Goal: Complete application form

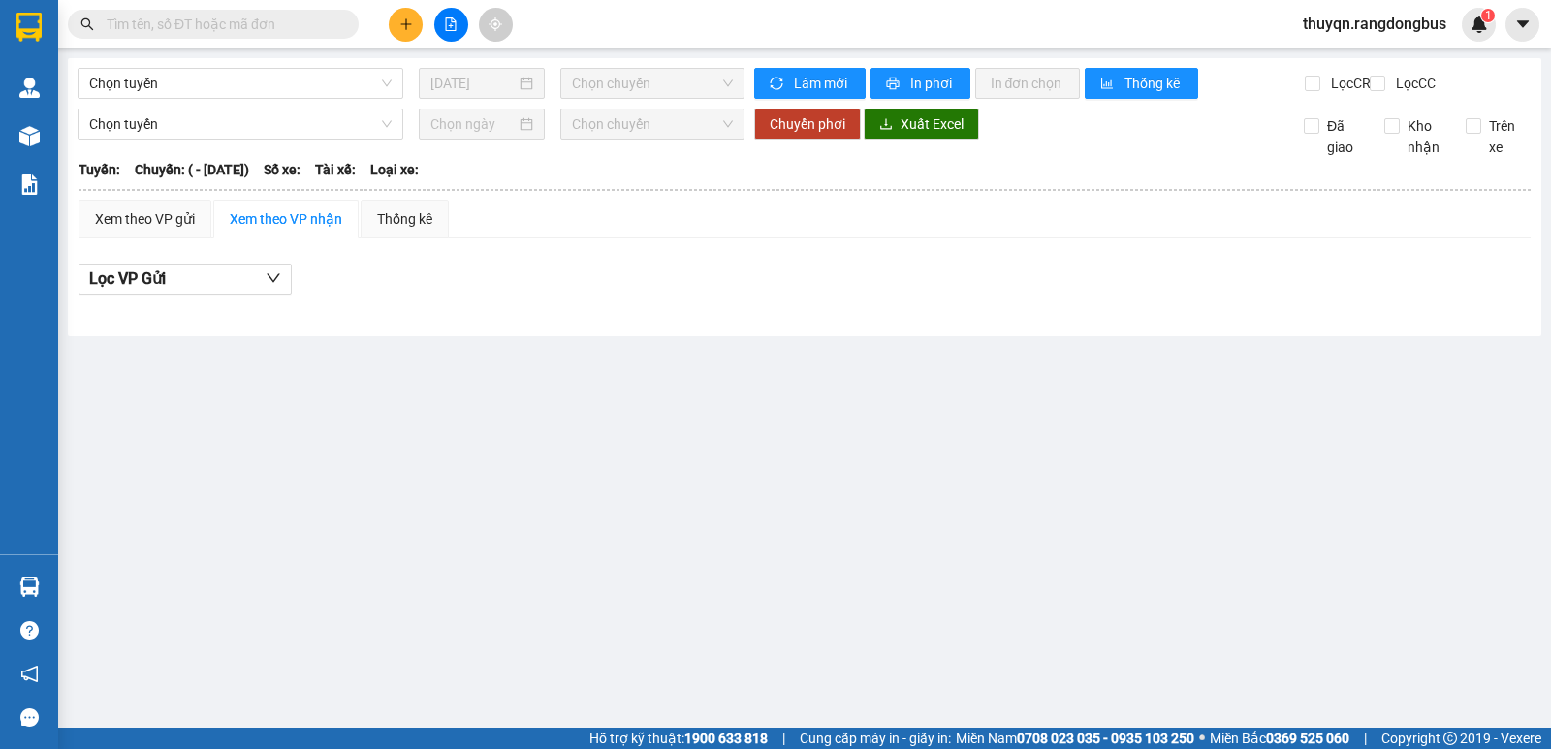
type input "[DATE]"
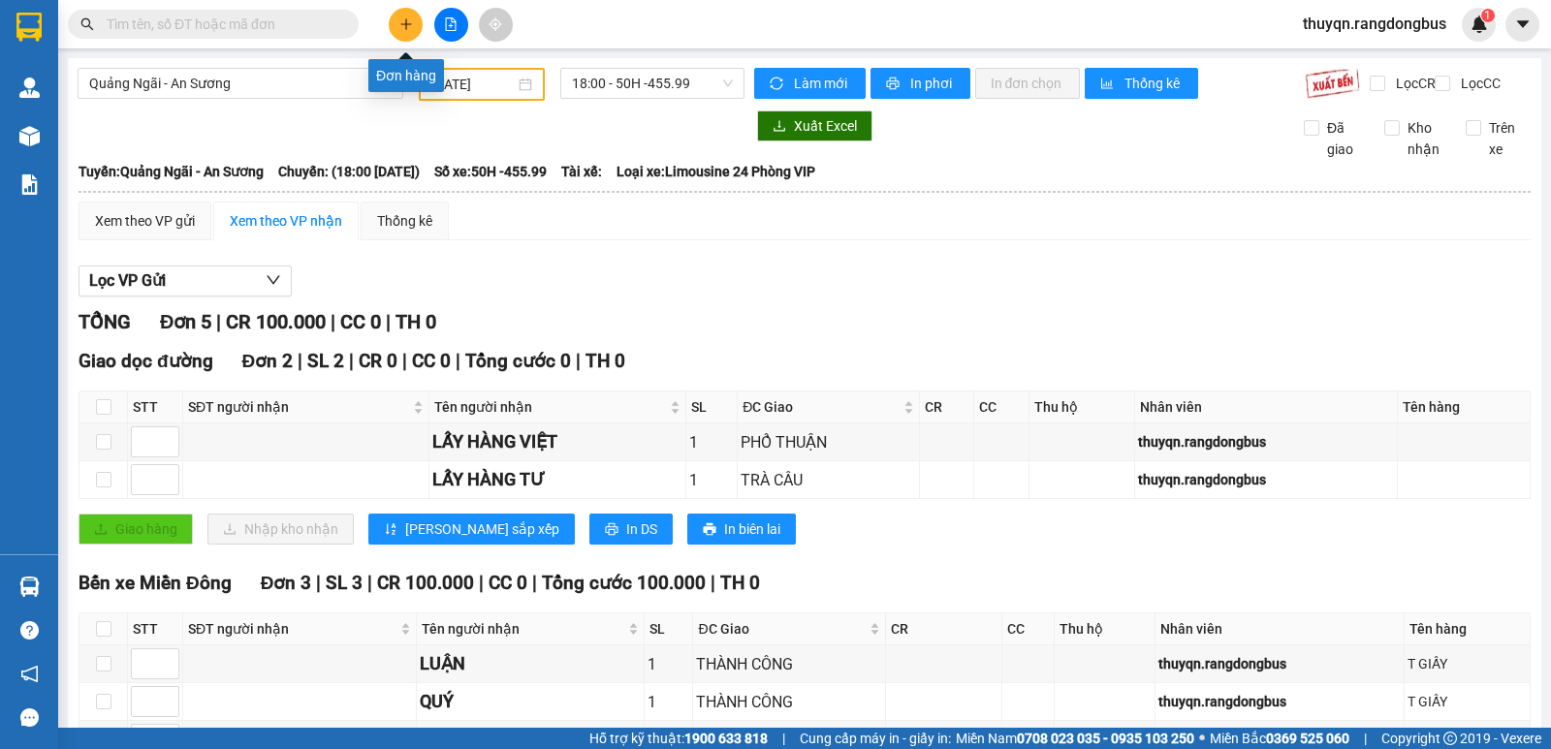
click at [402, 20] on icon "plus" at bounding box center [406, 24] width 14 height 14
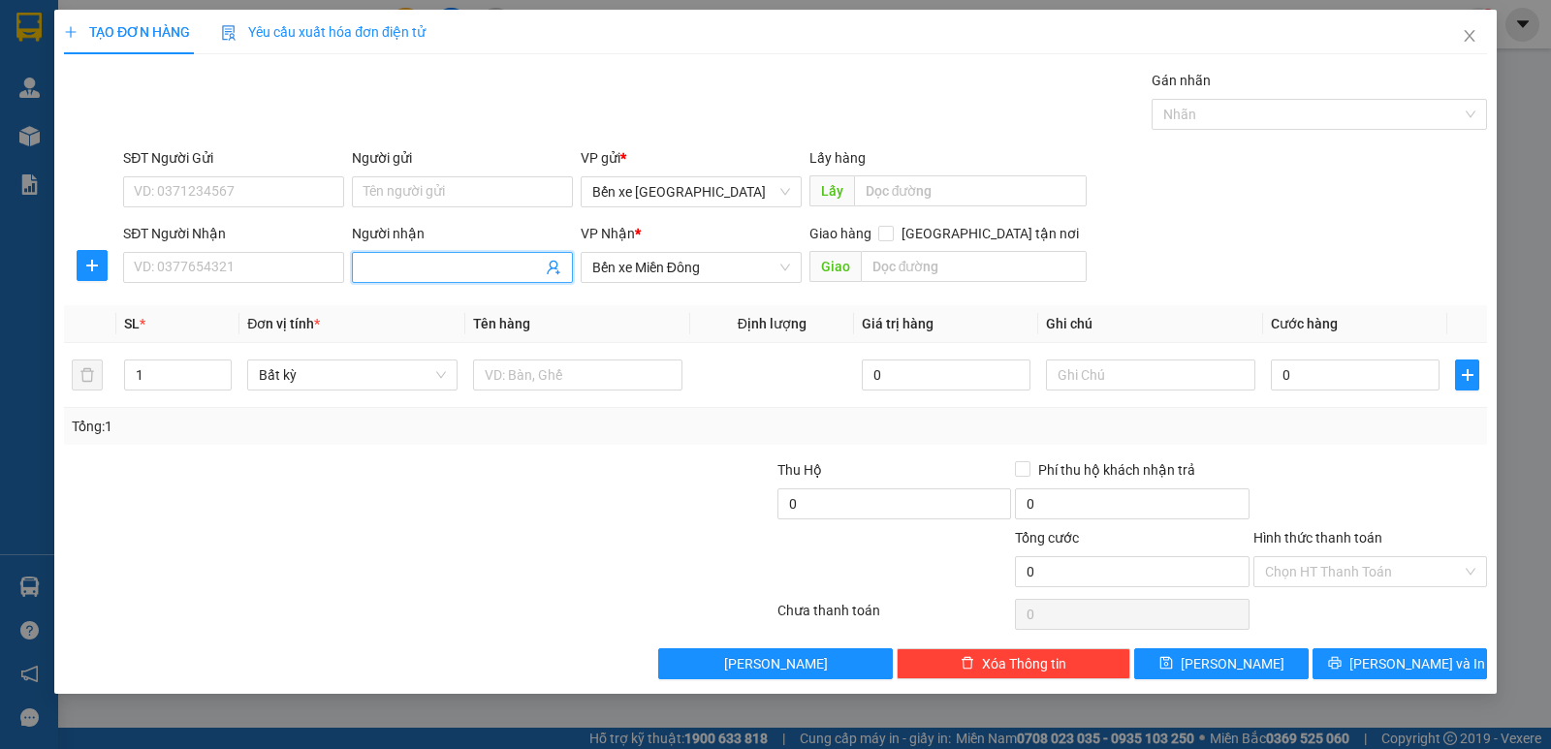
click at [412, 269] on input "Người nhận" at bounding box center [453, 267] width 178 height 21
type input "LẤY HÀNG CHÚ TẤN"
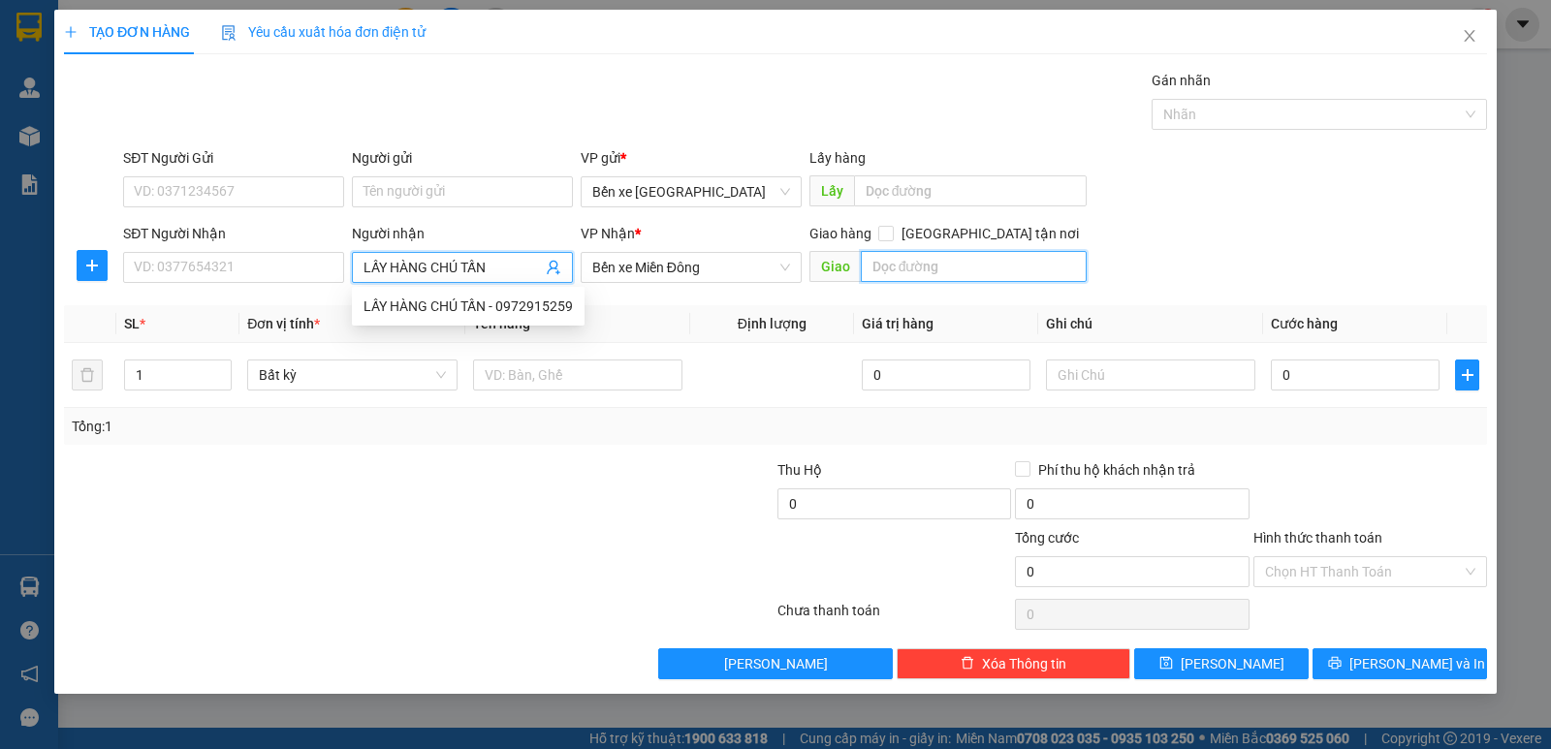
click at [909, 268] on input "text" at bounding box center [974, 266] width 227 height 31
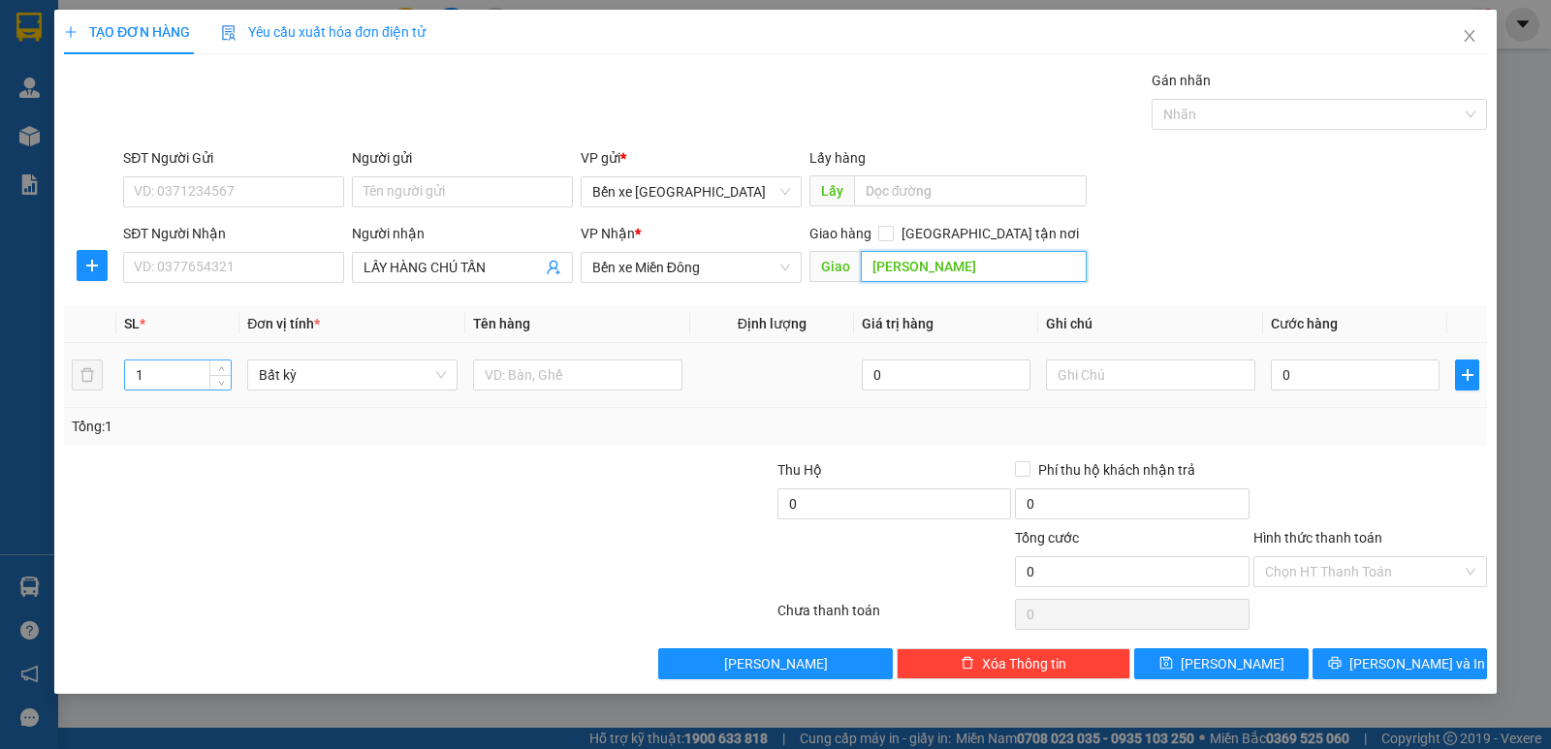
type input "[PERSON_NAME]"
click at [172, 382] on input "1" at bounding box center [178, 375] width 106 height 29
type input "2"
click at [527, 379] on input "text" at bounding box center [577, 375] width 209 height 31
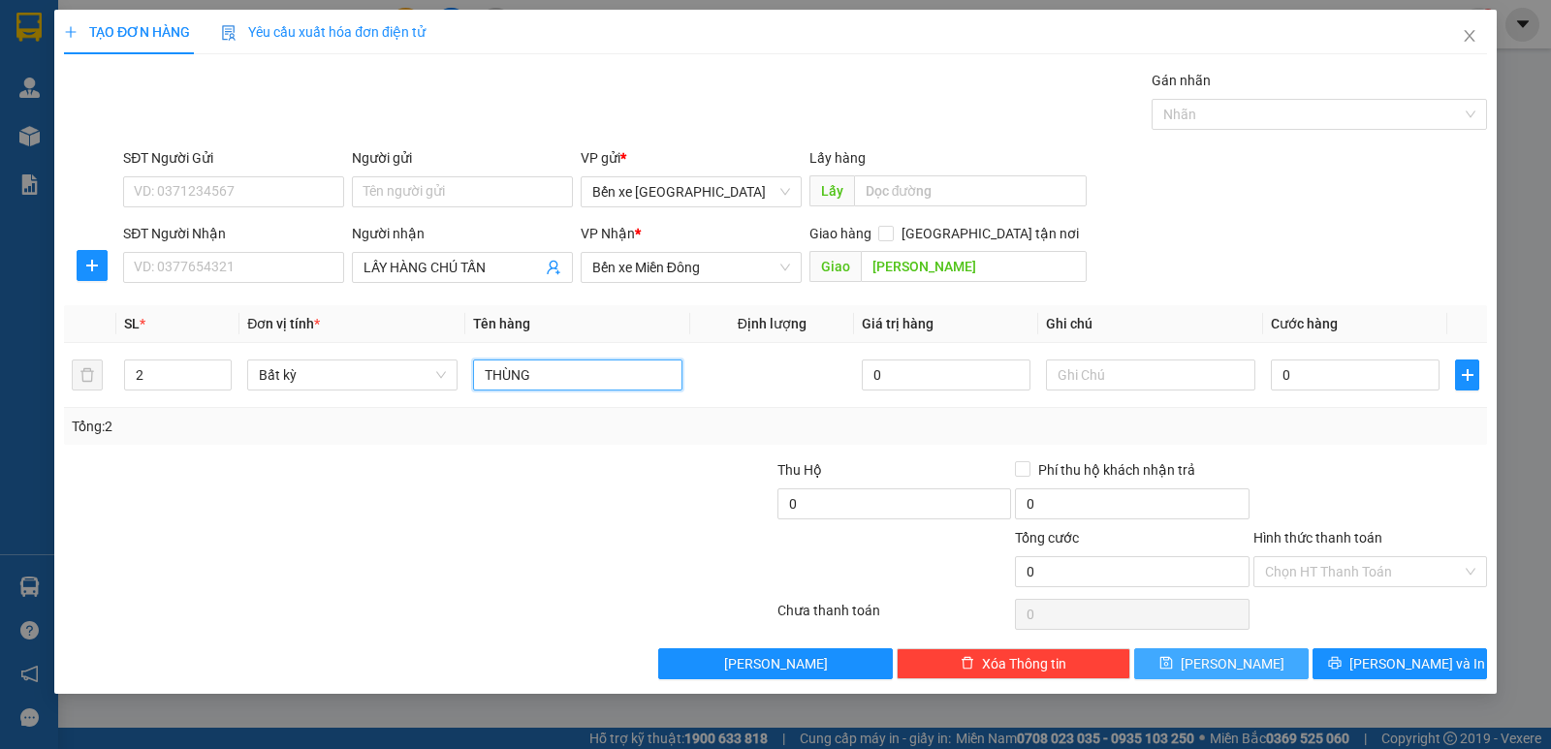
type input "THÙNG"
click at [1225, 671] on span "[PERSON_NAME]" at bounding box center [1233, 663] width 104 height 21
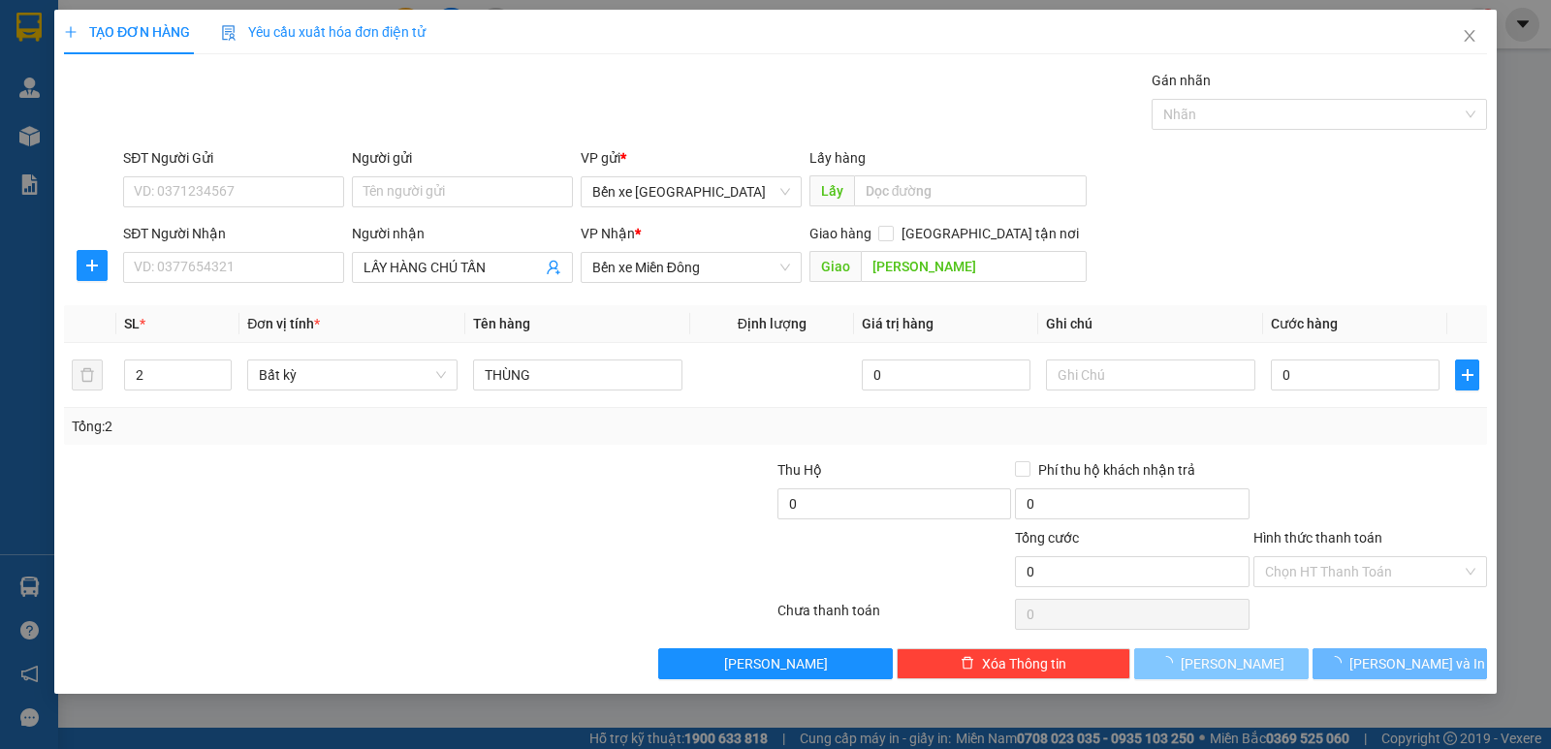
type input "1"
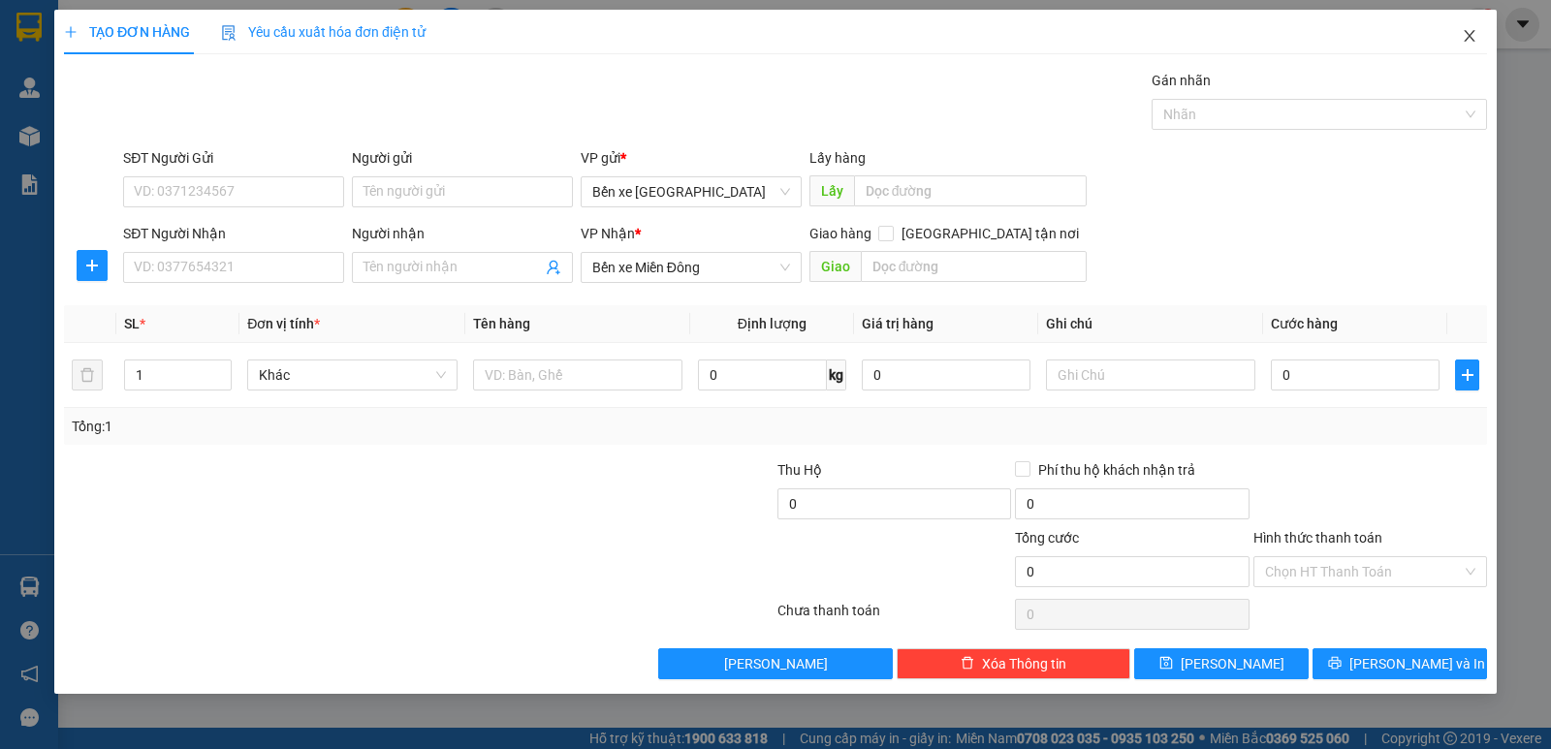
click at [1476, 39] on icon "close" at bounding box center [1470, 36] width 16 height 16
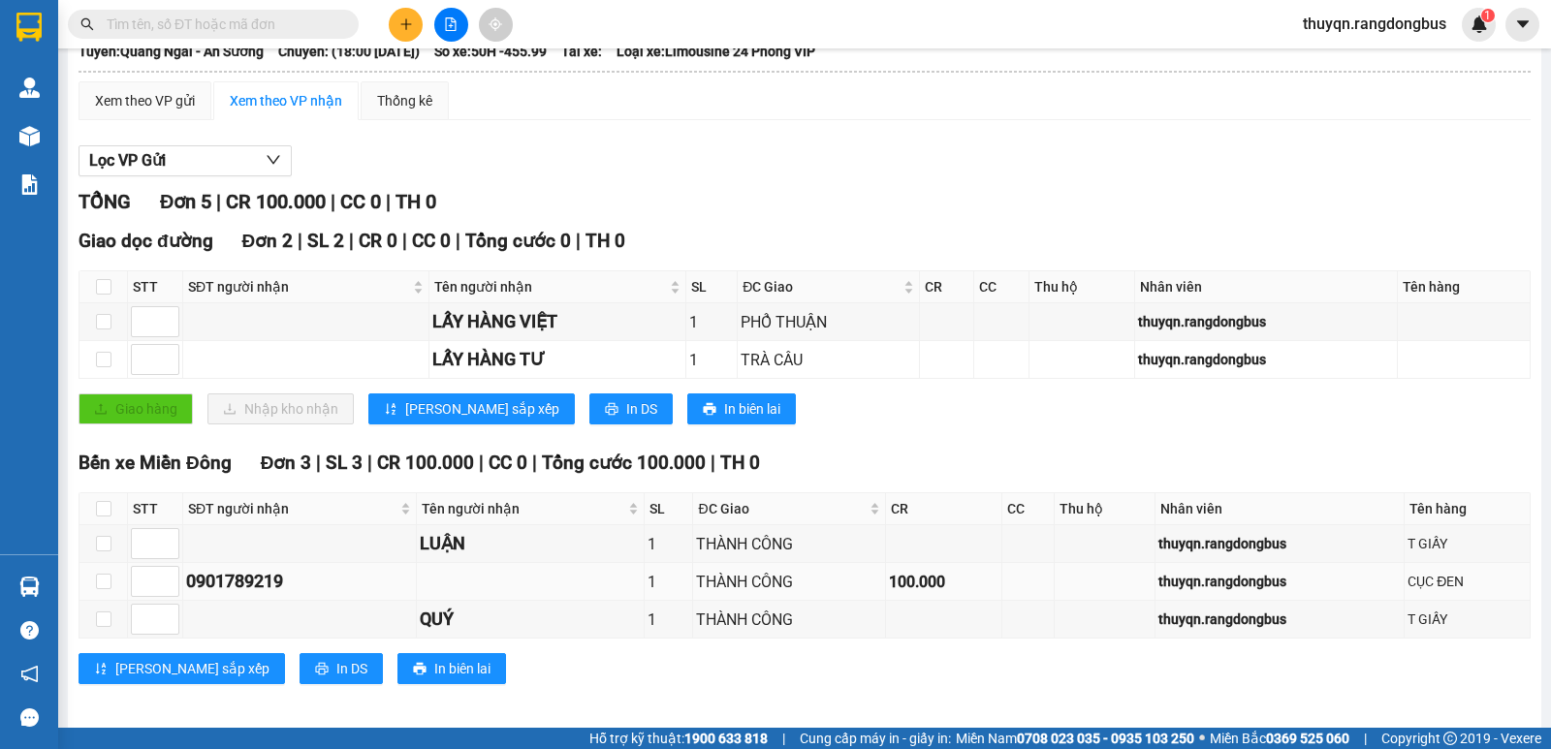
scroll to position [145, 0]
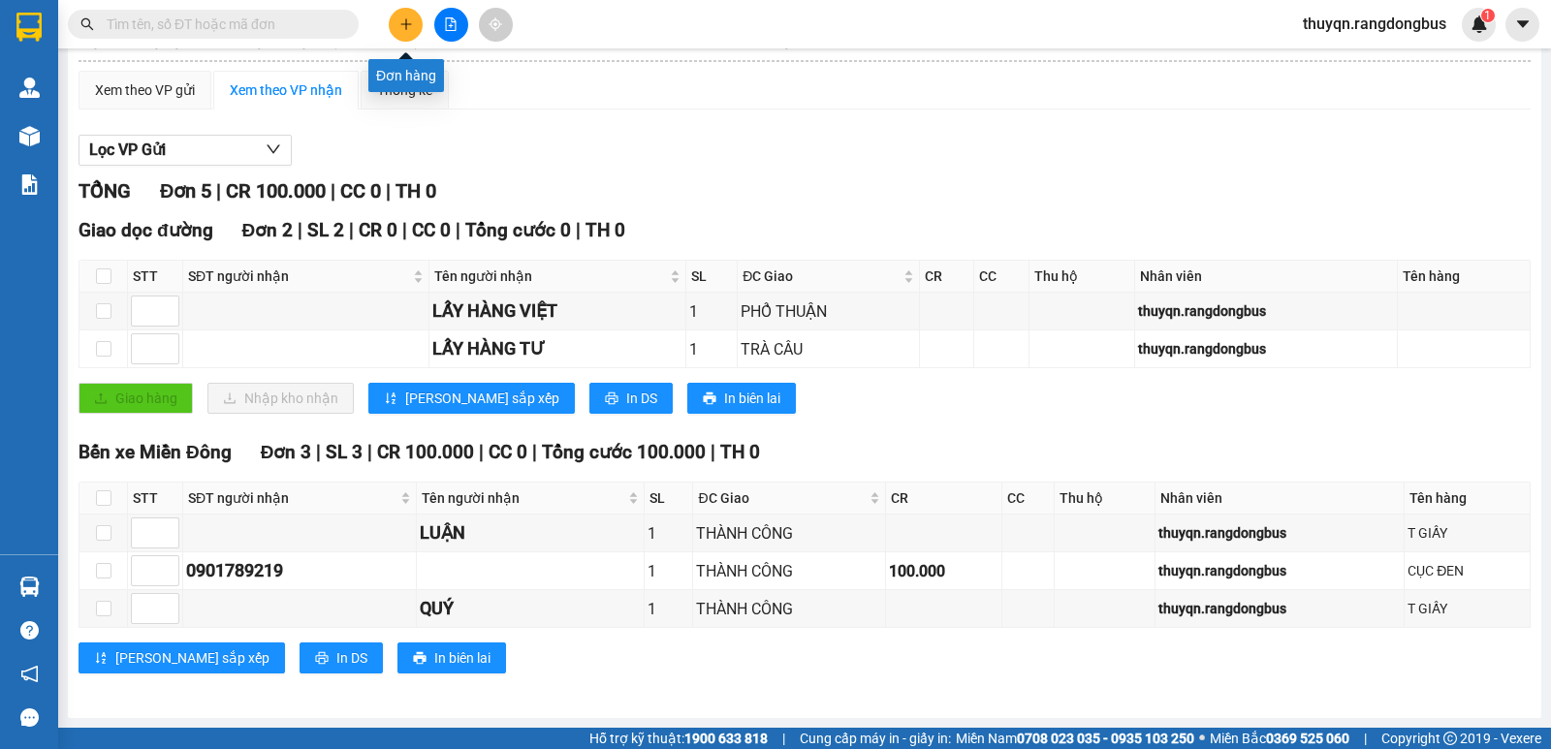
click at [409, 28] on icon "plus" at bounding box center [406, 24] width 14 height 14
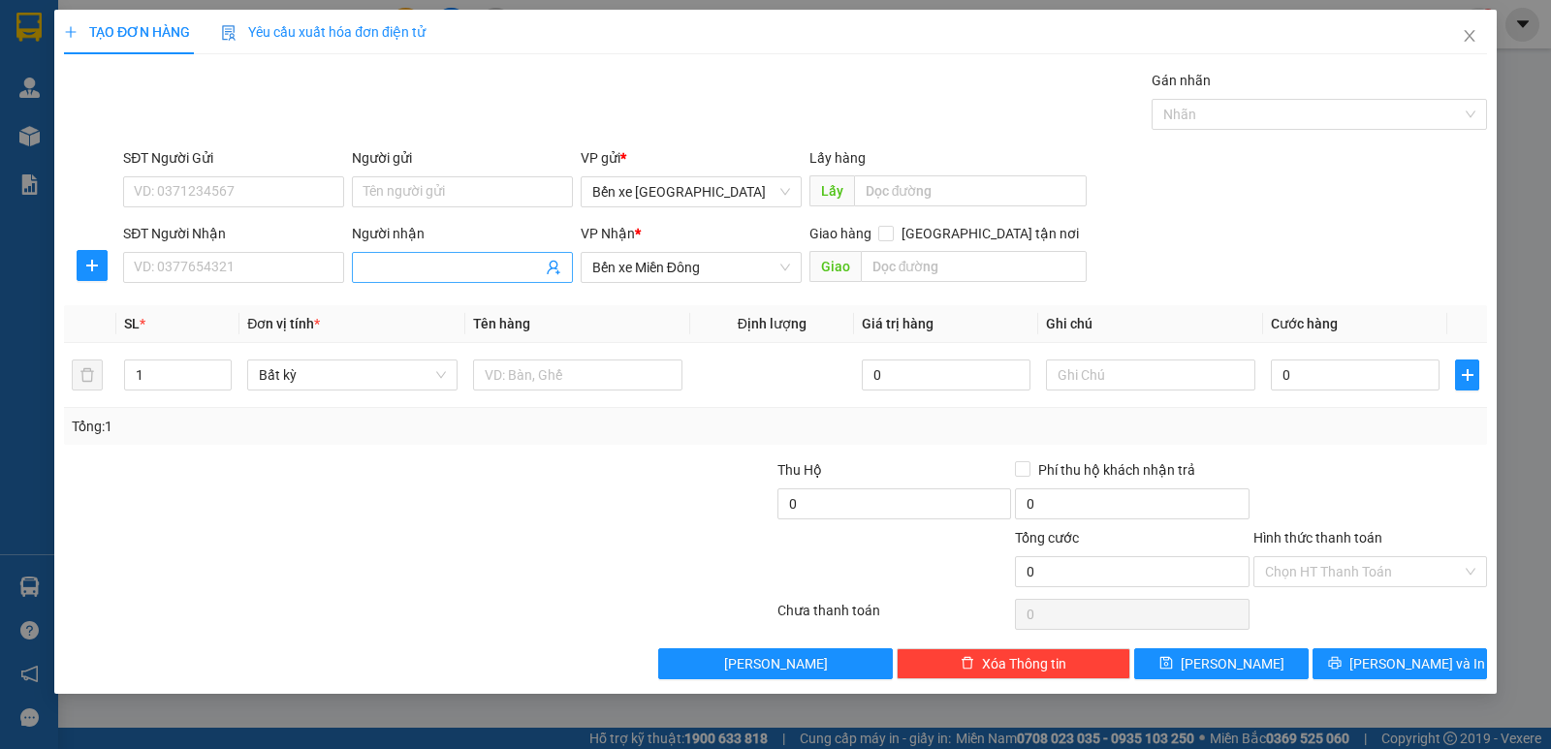
click at [371, 264] on input "Người nhận" at bounding box center [453, 267] width 178 height 21
type input "LẤY HÀNG HẠNH VIÊN"
click at [949, 268] on input "text" at bounding box center [974, 266] width 227 height 31
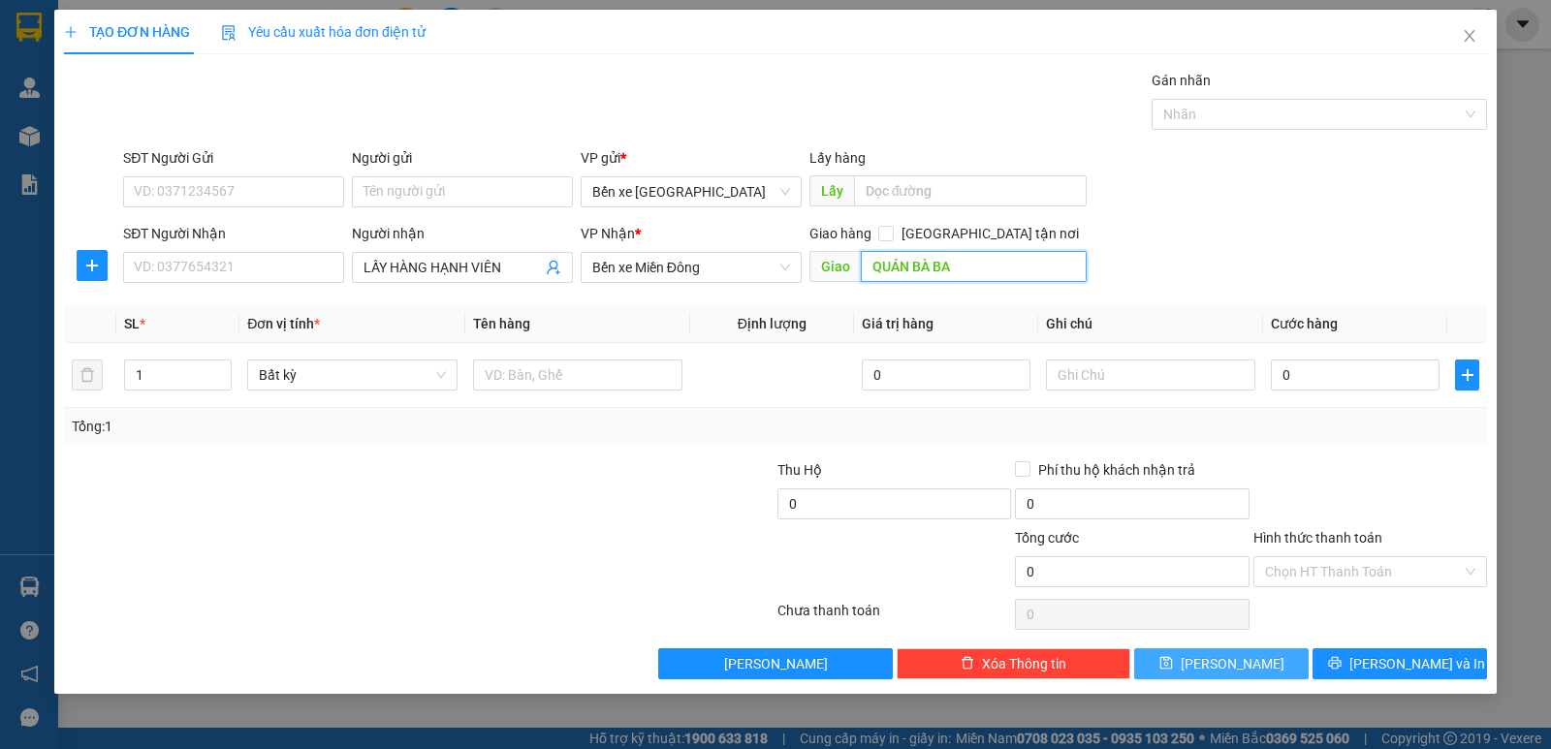
type input "QUÁN BÀ BA"
click at [1231, 663] on span "[PERSON_NAME]" at bounding box center [1233, 663] width 104 height 21
